Goal: Task Accomplishment & Management: Complete application form

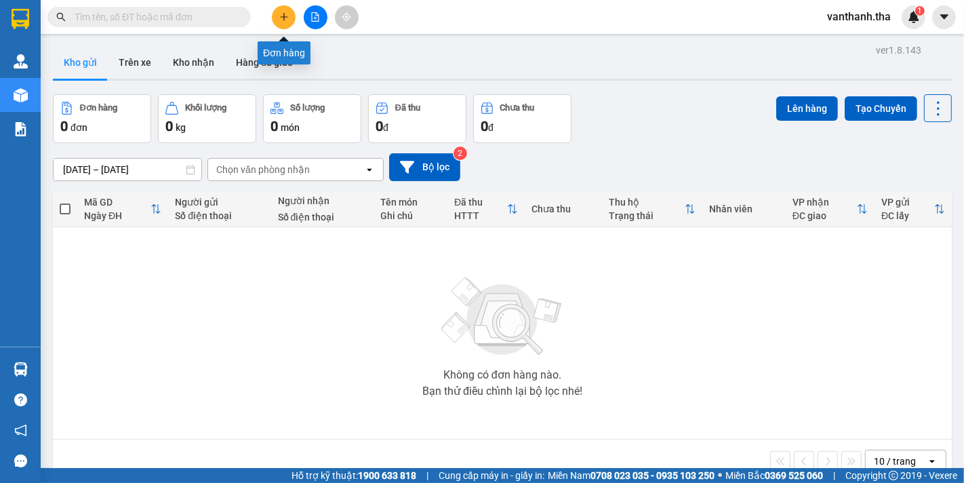
click at [282, 11] on button at bounding box center [284, 17] width 24 height 24
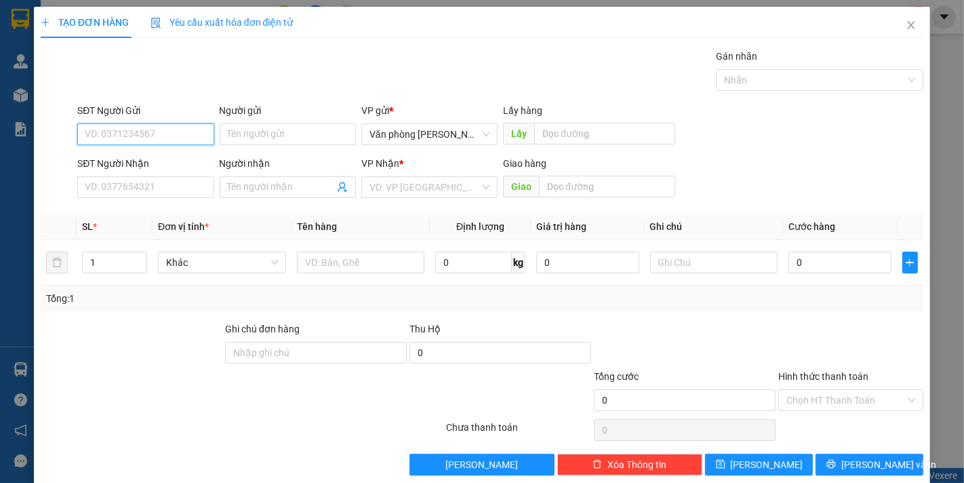
click at [165, 126] on input "SĐT Người Gửi" at bounding box center [145, 134] width 136 height 22
click at [163, 167] on div "0916637396 - Lợi" at bounding box center [144, 161] width 119 height 15
type input "0916637396"
type input "Lợi"
type input "0965103511"
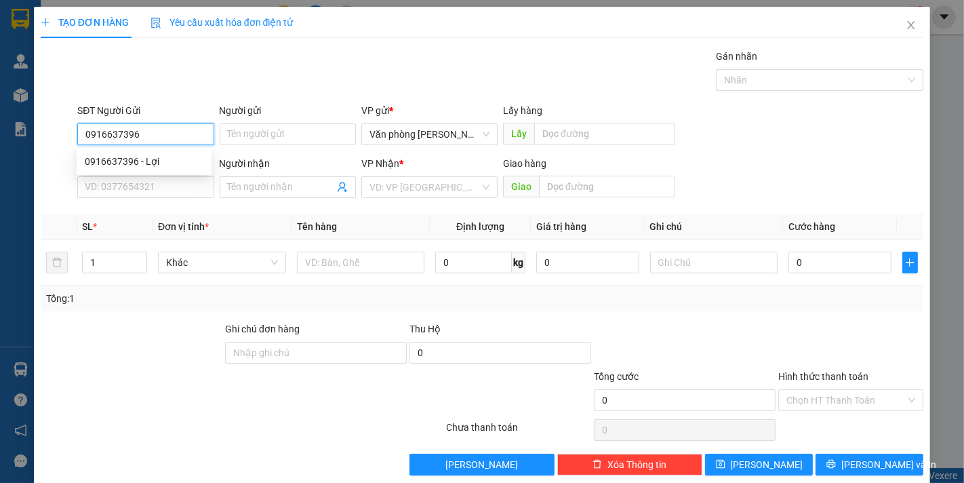
type input "Thắng"
type input "0916637396"
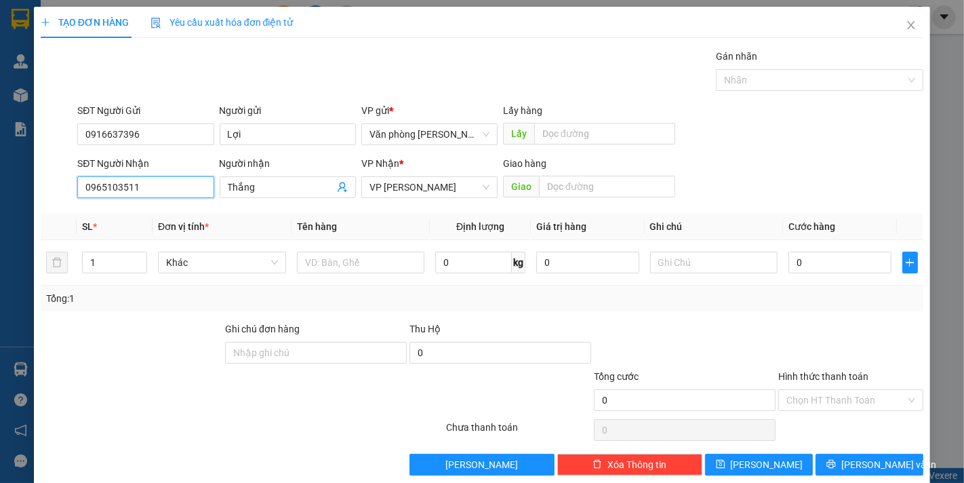
click at [190, 185] on input "0965103511" at bounding box center [145, 187] width 136 height 22
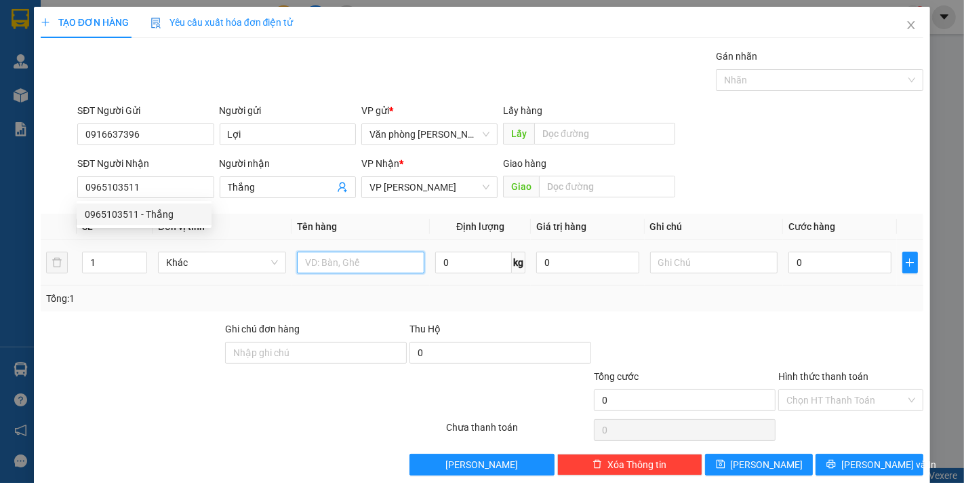
click at [325, 266] on input "text" at bounding box center [361, 262] width 128 height 22
type input "1T xám_cf"
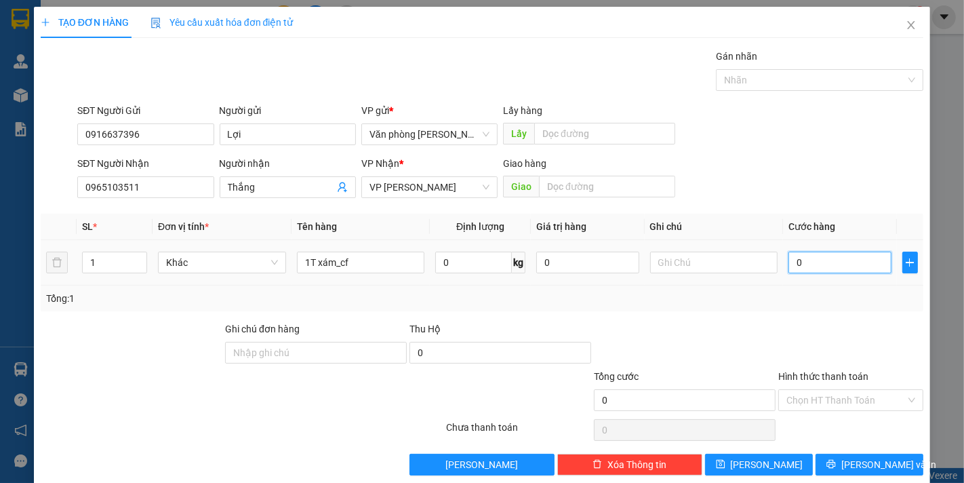
click at [844, 265] on input "0" at bounding box center [839, 262] width 102 height 22
type input "005"
type input "5"
type input "0.050"
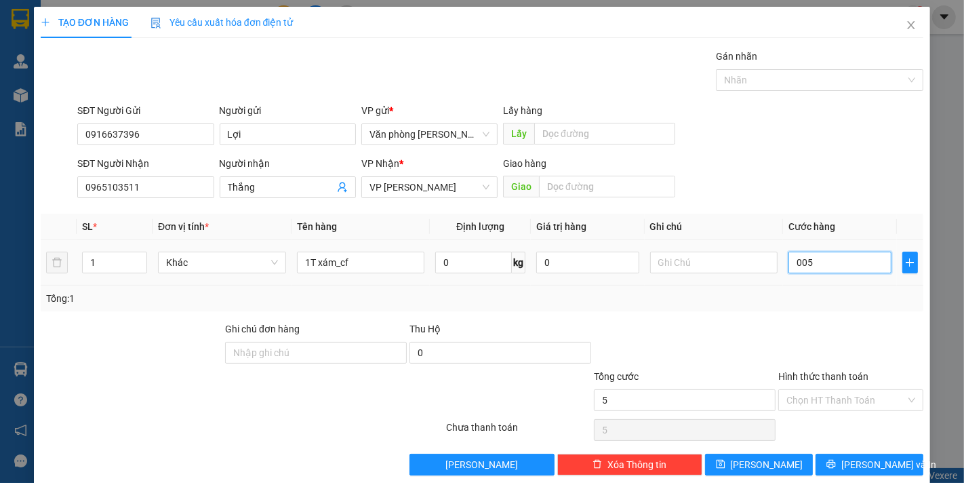
type input "50"
click at [803, 300] on div "Tổng: 1" at bounding box center [482, 298] width 872 height 15
type input "50.000"
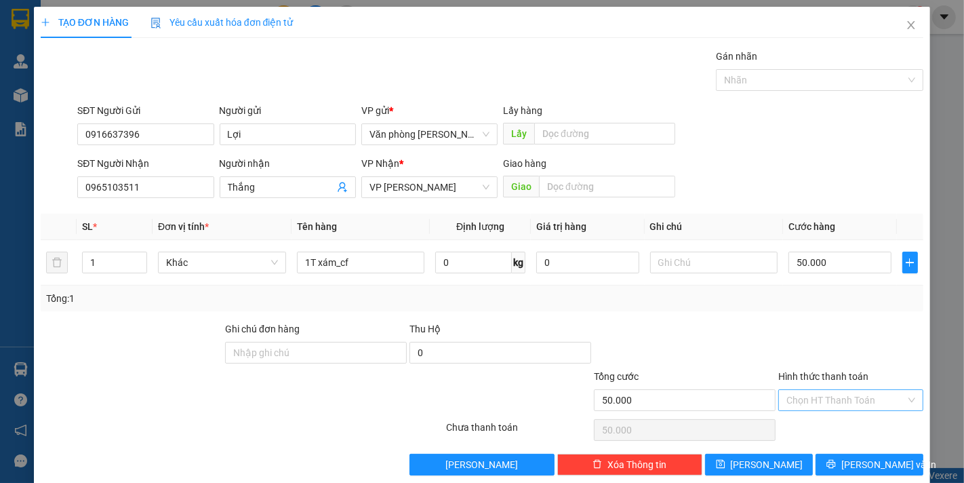
click at [869, 396] on input "Hình thức thanh toán" at bounding box center [845, 400] width 119 height 20
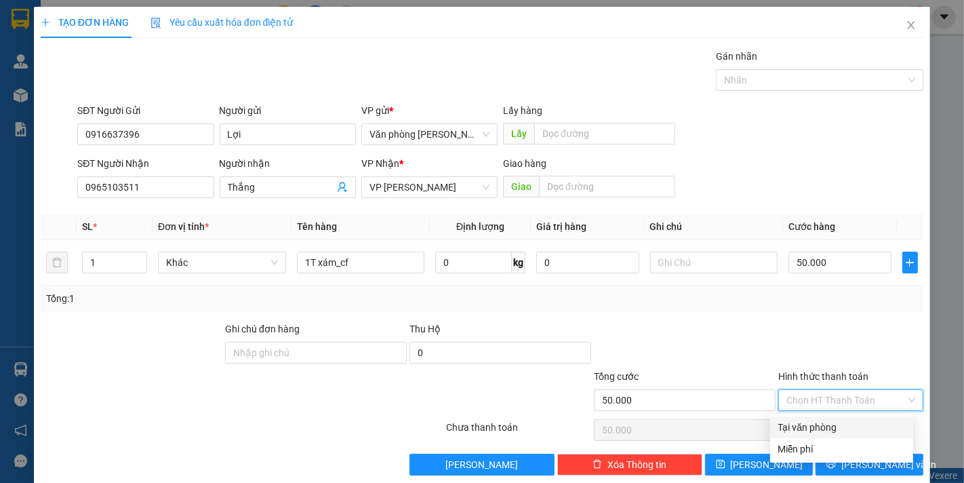
click at [838, 428] on div "Tại văn phòng" at bounding box center [841, 427] width 127 height 15
type input "0"
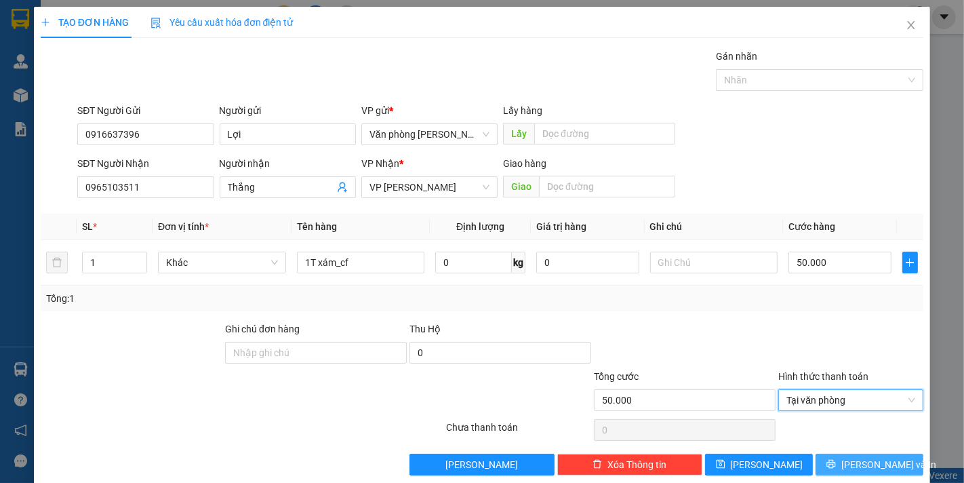
click at [830, 462] on button "[PERSON_NAME] và In" at bounding box center [869, 464] width 108 height 22
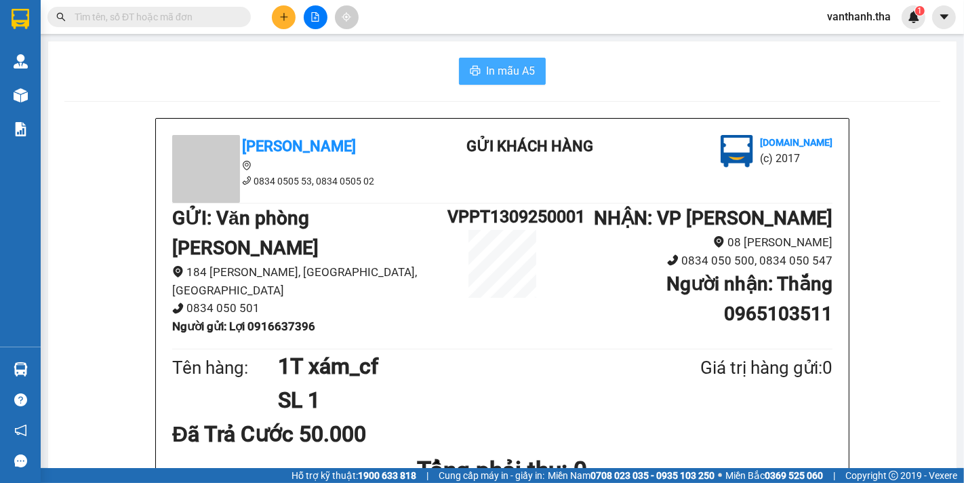
click at [525, 63] on span "In mẫu A5" at bounding box center [510, 70] width 49 height 17
click at [720, 314] on b "Người nhận : Thắng 0965103511" at bounding box center [749, 298] width 166 height 52
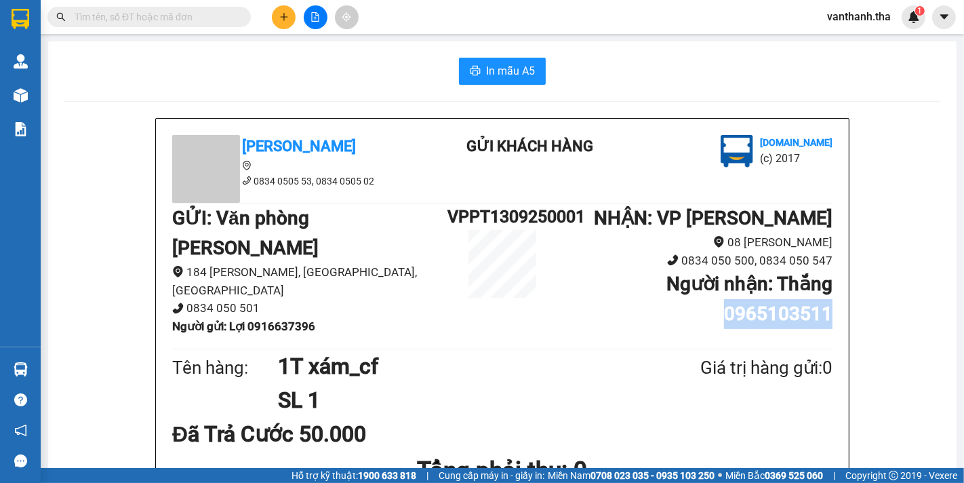
drag, startPoint x: 720, startPoint y: 312, endPoint x: 828, endPoint y: 314, distance: 107.1
click at [828, 314] on div "[GEOGRAPHIC_DATA] 0834 0505 53, 0834 0505 02 Gửi khách hàng [DOMAIN_NAME] (c) 2…" at bounding box center [502, 392] width 693 height 546
copy b "0965103511"
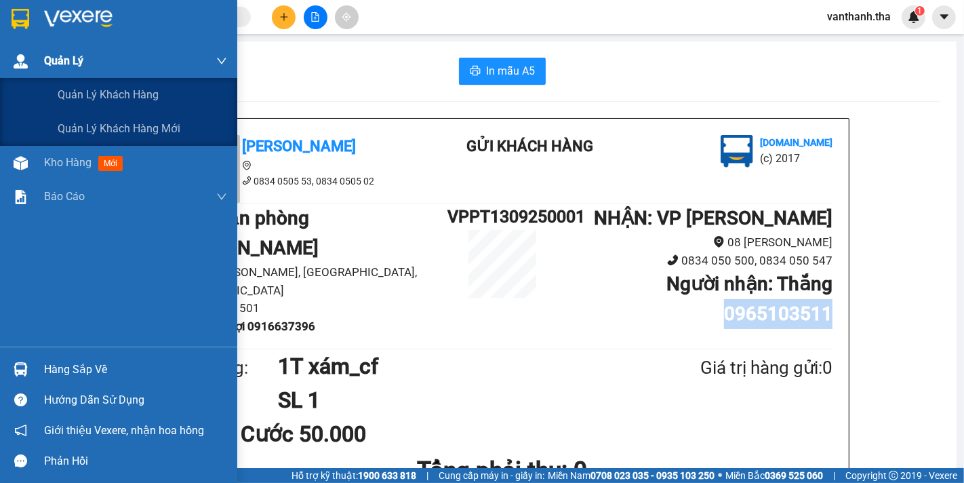
click at [59, 56] on span "Quản Lý" at bounding box center [63, 60] width 39 height 17
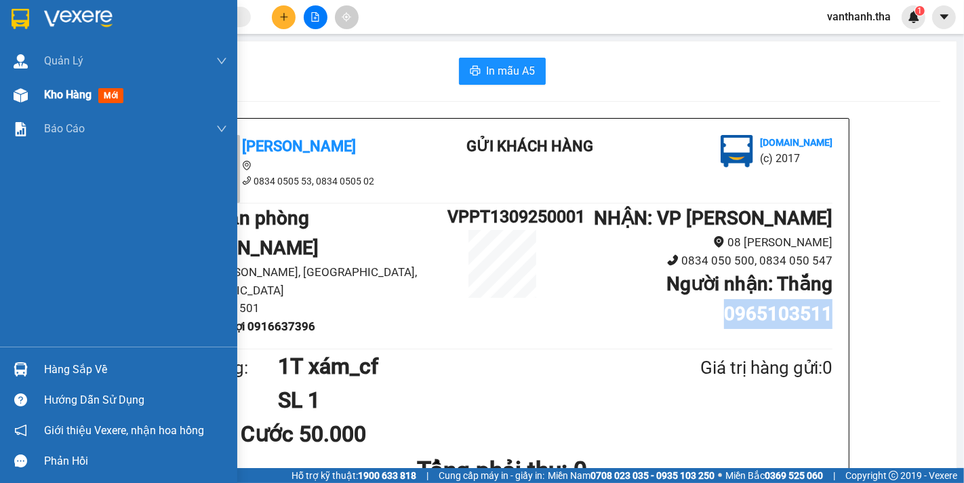
click at [75, 97] on span "Kho hàng" at bounding box center [67, 94] width 47 height 13
